Goal: Information Seeking & Learning: Learn about a topic

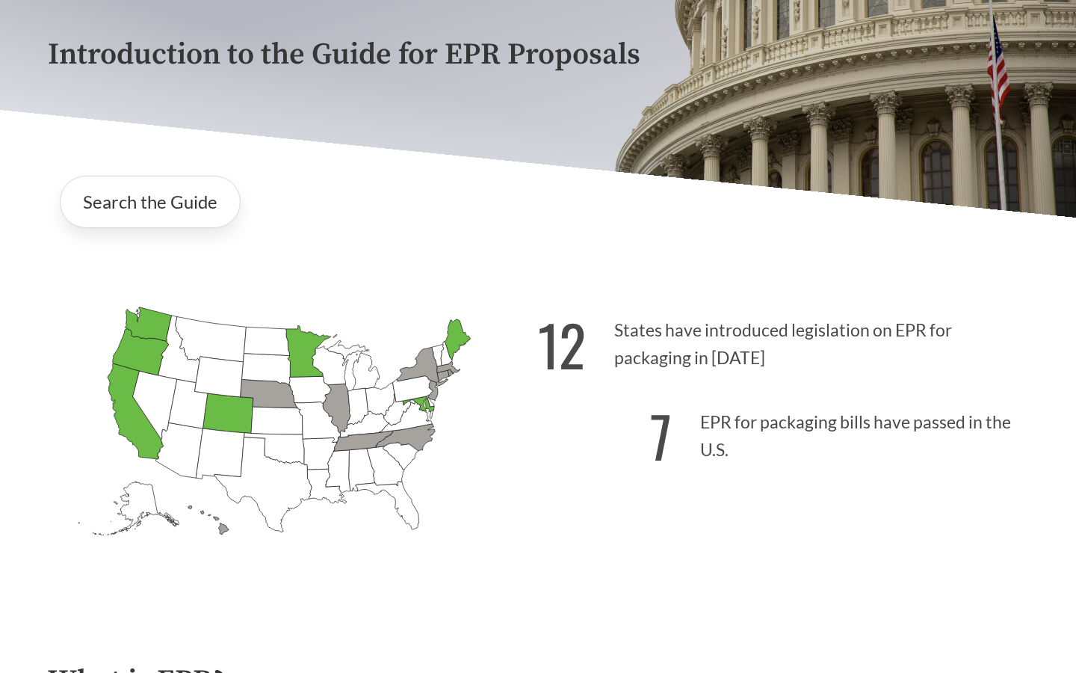
scroll to position [202, 0]
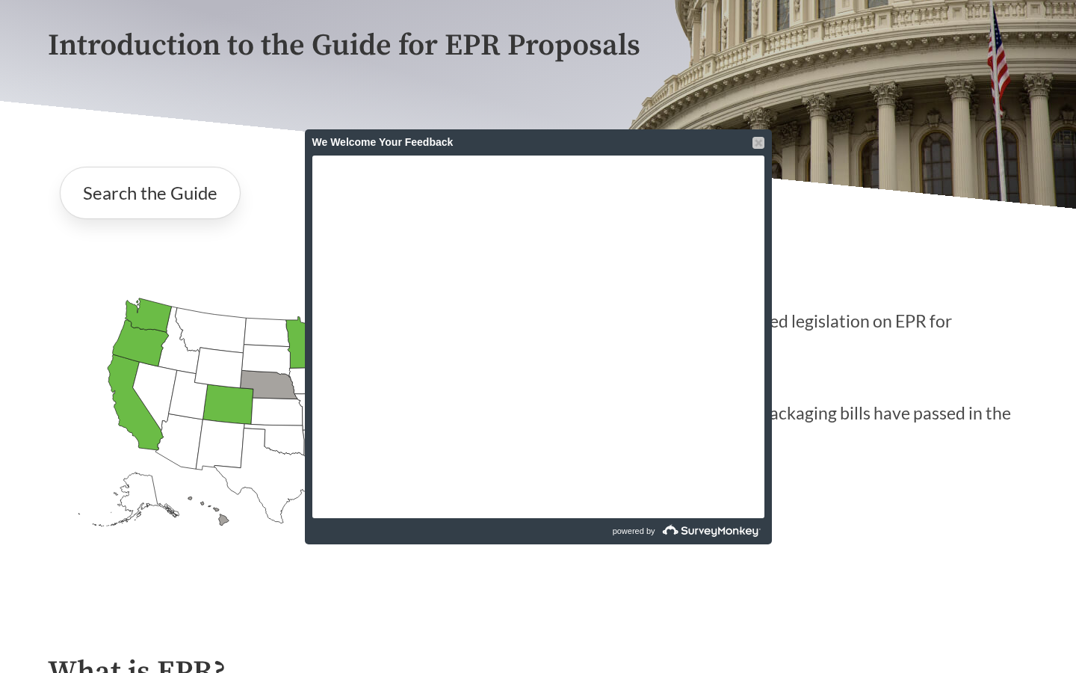
click at [761, 144] on div at bounding box center [759, 143] width 12 height 12
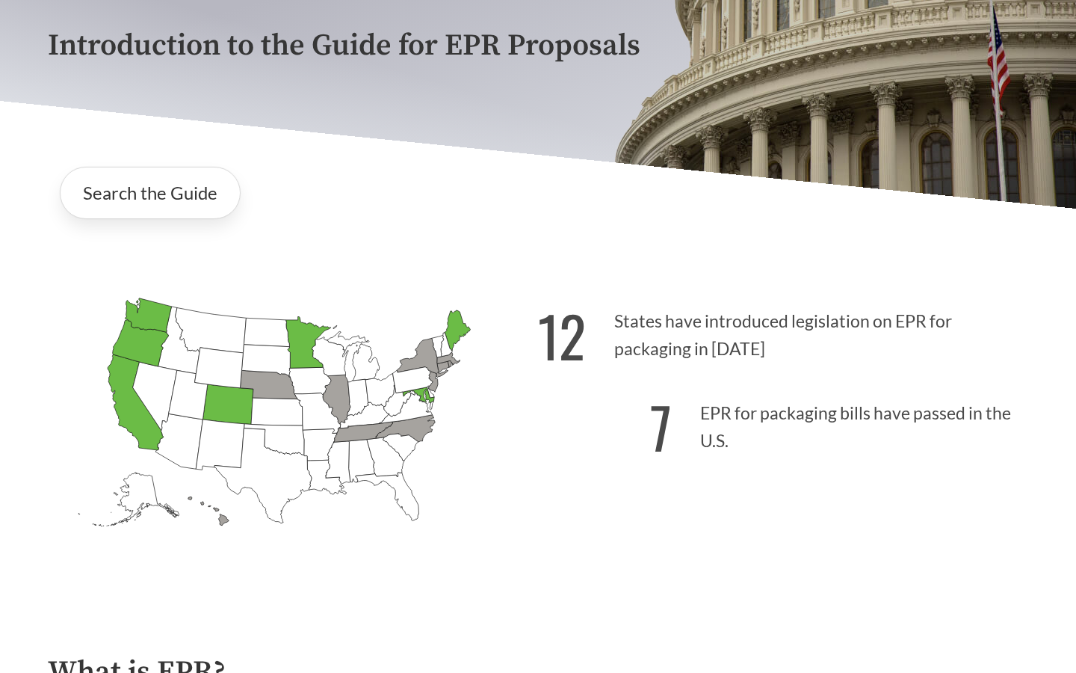
click at [212, 409] on icon "[US_STATE] Passed: 1" at bounding box center [228, 404] width 51 height 40
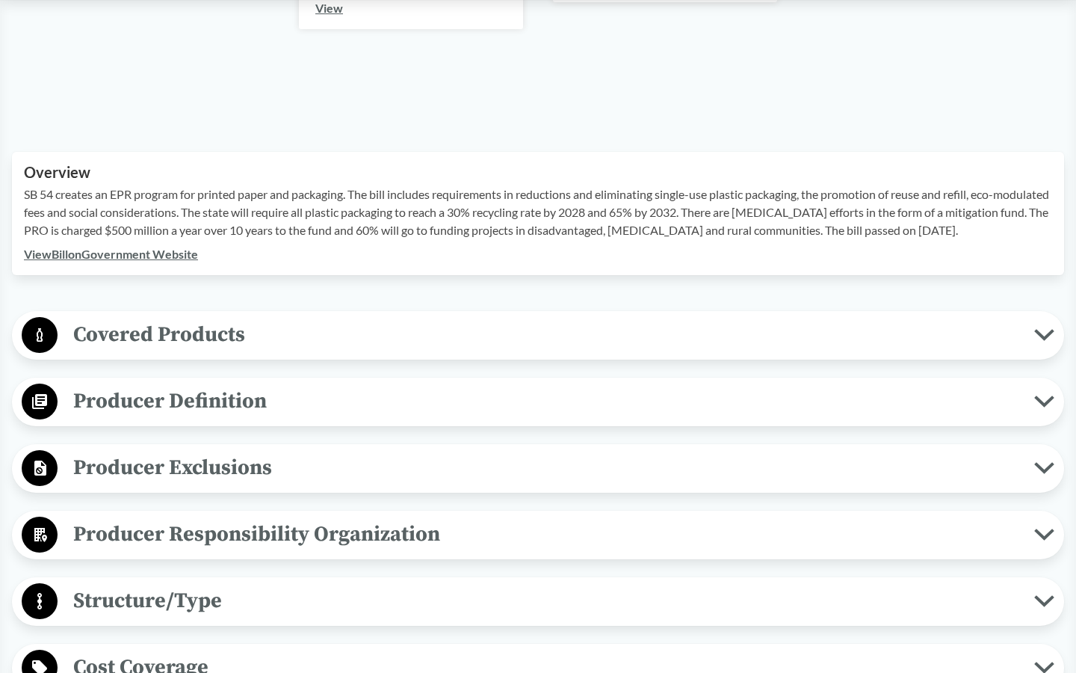
scroll to position [445, 0]
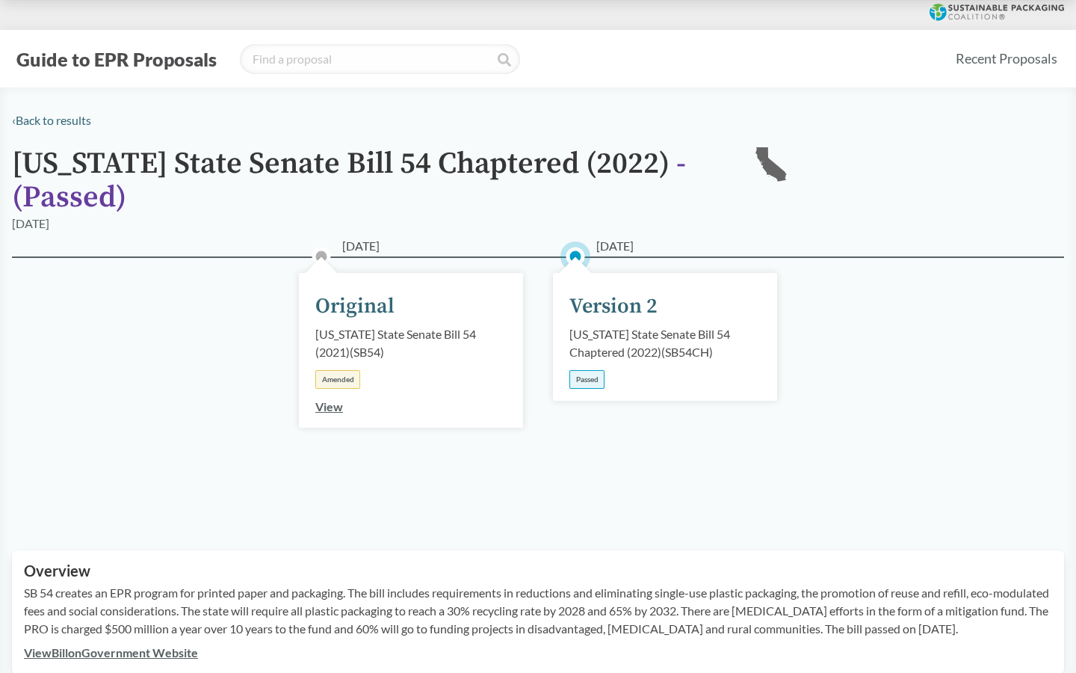
scroll to position [445, 0]
